Goal: Task Accomplishment & Management: Complete application form

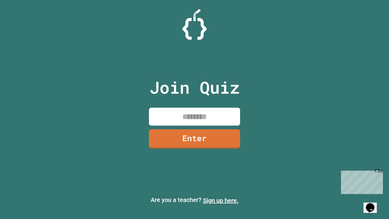
click at [221, 200] on link "Sign up here." at bounding box center [221, 200] width 36 height 7
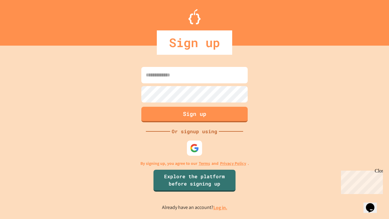
click at [221, 207] on link "Log in." at bounding box center [220, 207] width 14 height 6
